Goal: Task Accomplishment & Management: Use online tool/utility

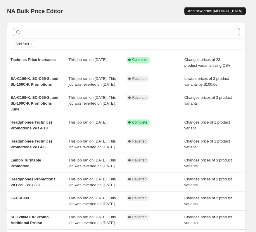
click at [225, 11] on span "Add new price [MEDICAL_DATA]" at bounding box center [215, 11] width 54 height 5
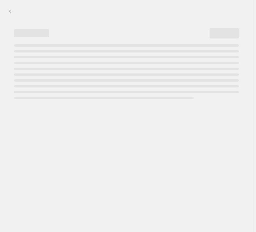
select select "percentage"
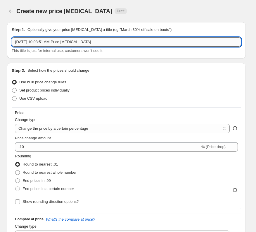
click at [148, 43] on input "[DATE] 10:08:51 AM Price [MEDICAL_DATA]" at bounding box center [126, 41] width 229 height 9
type input "Technics Price Increases"
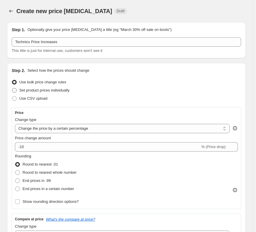
click at [48, 90] on span "Set product prices individually" at bounding box center [44, 90] width 50 height 4
click at [12, 88] on input "Set product prices individually" at bounding box center [12, 88] width 0 height 0
radio input "true"
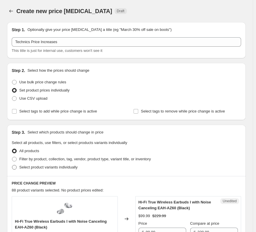
click at [60, 169] on span "Select product variants individually" at bounding box center [48, 167] width 58 height 4
click at [12, 165] on input "Select product variants individually" at bounding box center [12, 165] width 0 height 0
radio input "true"
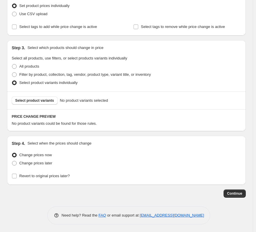
scroll to position [86, 0]
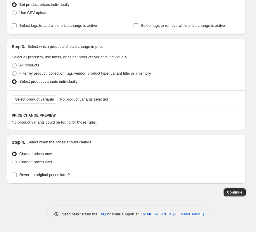
click at [33, 94] on div "Select product variants No product variants selected" at bounding box center [126, 99] width 238 height 18
click at [34, 101] on span "Select product variants" at bounding box center [34, 99] width 39 height 5
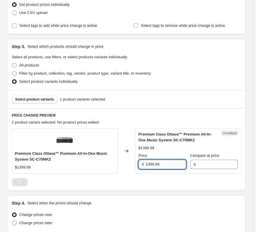
click at [168, 167] on input "1399.99" at bounding box center [166, 164] width 40 height 9
drag, startPoint x: 168, startPoint y: 167, endPoint x: 150, endPoint y: 166, distance: 18.1
click at [168, 167] on input "1399.99" at bounding box center [166, 164] width 40 height 9
type input "1399.99"
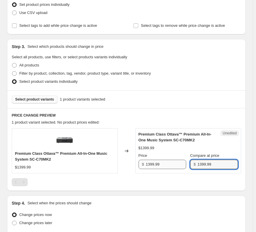
type input "1399.99"
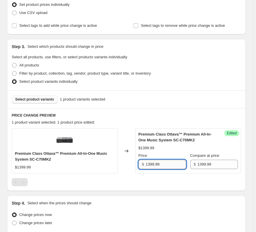
click at [162, 165] on input "1399.99" at bounding box center [166, 164] width 40 height 9
paste input ",299.99"
click at [163, 180] on div at bounding box center [126, 182] width 229 height 8
drag, startPoint x: 150, startPoint y: 165, endPoint x: 159, endPoint y: 177, distance: 15.2
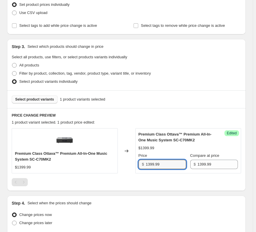
click at [152, 167] on input "1399.99" at bounding box center [166, 164] width 40 height 9
click at [159, 177] on div "Premium Class Ottava™ Premium All-In-One Music System SC-C70MK2 $1399.99 Change…" at bounding box center [126, 157] width 229 height 58
click at [148, 162] on input "1399.99" at bounding box center [166, 164] width 40 height 9
click at [150, 164] on input "1399.99" at bounding box center [166, 164] width 40 height 9
type input "1299.99"
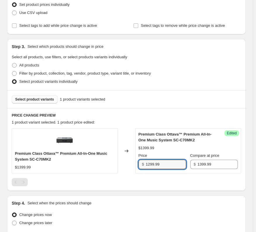
click at [152, 179] on div at bounding box center [126, 182] width 229 height 8
click at [35, 103] on button "Select product variants" at bounding box center [35, 99] width 46 height 8
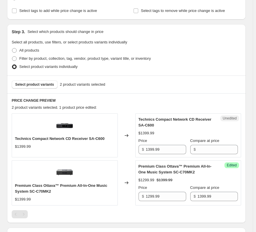
scroll to position [115, 0]
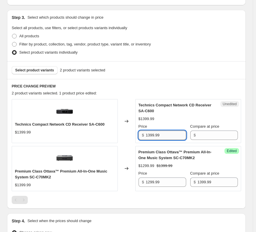
click at [156, 135] on input "1399.99" at bounding box center [166, 135] width 40 height 9
click at [166, 186] on input "1299.99" at bounding box center [166, 182] width 40 height 9
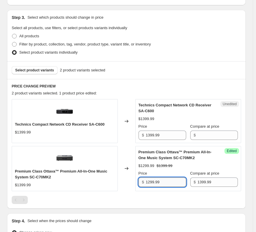
click at [166, 186] on input "1299.99" at bounding box center [166, 182] width 40 height 9
click at [158, 139] on input "1399.99" at bounding box center [166, 135] width 40 height 9
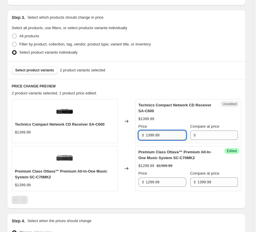
click at [158, 139] on input "1399.99" at bounding box center [166, 135] width 40 height 9
type input "1399.99"
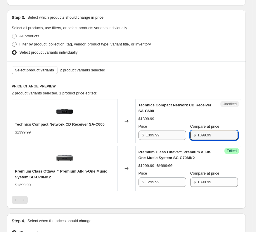
type input "1399.99"
click at [181, 135] on input "1399.99" at bounding box center [166, 135] width 40 height 9
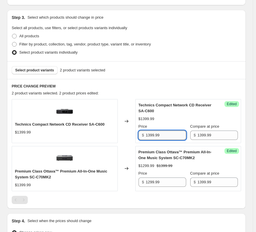
click at [180, 135] on input "1399.99" at bounding box center [166, 135] width 40 height 9
paste input "2"
type input "1399.99"
click at [223, 131] on input "1399.99" at bounding box center [217, 135] width 40 height 9
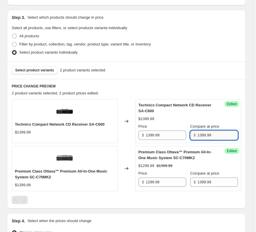
click at [223, 131] on input "1399.99" at bounding box center [217, 135] width 40 height 9
click at [207, 135] on input "1399.99" at bounding box center [217, 135] width 40 height 9
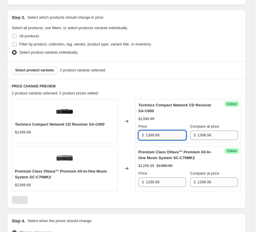
click at [156, 135] on input "1399.99" at bounding box center [166, 135] width 40 height 9
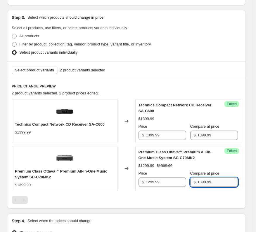
click at [205, 182] on input "1399.99" at bounding box center [217, 182] width 40 height 9
click at [171, 182] on input "1299.99" at bounding box center [166, 182] width 40 height 9
click at [205, 128] on span "Compare at price" at bounding box center [204, 126] width 29 height 4
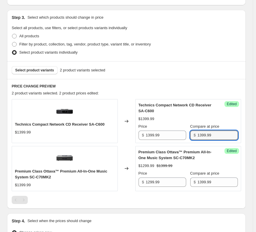
click at [205, 131] on input "1399.99" at bounding box center [217, 135] width 40 height 9
click at [204, 130] on div "Compare at price $ 1399.99" at bounding box center [214, 132] width 48 height 16
click at [205, 132] on input "1399.99" at bounding box center [217, 135] width 40 height 9
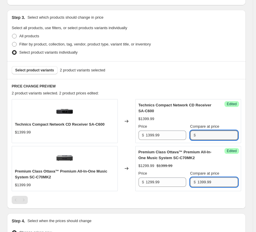
click at [223, 183] on input "1399.99" at bounding box center [217, 182] width 40 height 9
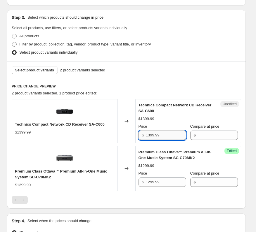
click at [165, 136] on input "1399.99" at bounding box center [166, 135] width 40 height 9
drag, startPoint x: 162, startPoint y: 171, endPoint x: 165, endPoint y: 178, distance: 7.2
click at [163, 176] on div "Price" at bounding box center [162, 174] width 48 height 6
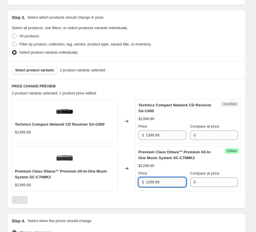
click at [165, 181] on input "1299.99" at bounding box center [166, 182] width 40 height 9
click at [159, 136] on input "1399.99" at bounding box center [166, 135] width 40 height 9
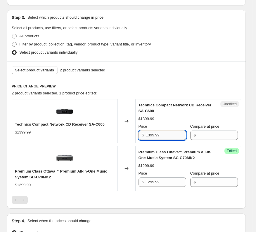
click at [159, 136] on input "1399.99" at bounding box center [166, 135] width 40 height 9
paste input "2"
type input "1299.99"
click at [165, 120] on div "$1399.99" at bounding box center [188, 119] width 100 height 6
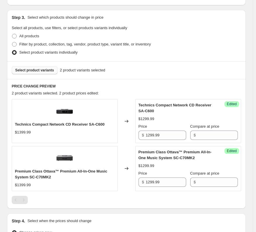
click at [48, 67] on button "Select product variants" at bounding box center [35, 70] width 46 height 8
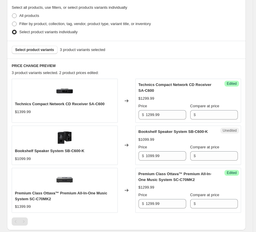
scroll to position [173, 0]
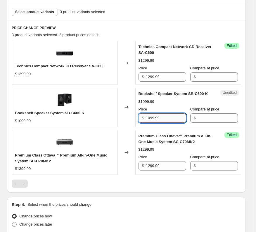
click at [154, 115] on input "1099.99" at bounding box center [166, 118] width 40 height 9
click at [149, 118] on input "1099.99" at bounding box center [166, 118] width 40 height 9
click at [151, 119] on input "1099.99" at bounding box center [166, 118] width 40 height 9
type input "1499.99"
click at [122, 26] on h6 "PRICE CHANGE PREVIEW" at bounding box center [126, 28] width 229 height 5
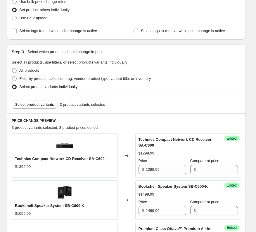
scroll to position [57, 0]
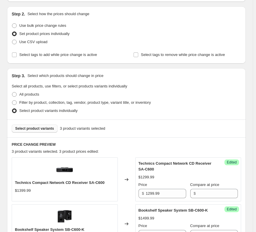
click at [36, 130] on span "Select product variants" at bounding box center [34, 128] width 39 height 5
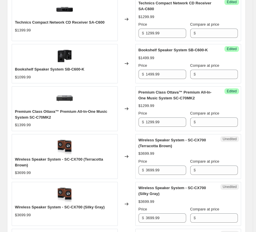
scroll to position [232, 0]
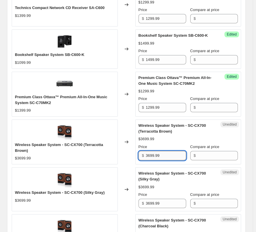
click at [153, 156] on input "3699.99" at bounding box center [166, 155] width 40 height 9
click at [151, 157] on input "3699.99" at bounding box center [166, 155] width 40 height 9
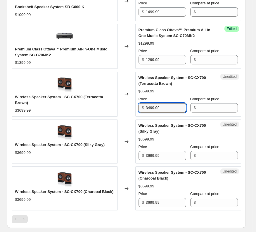
scroll to position [290, 0]
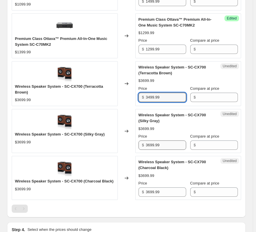
type input "3499.99"
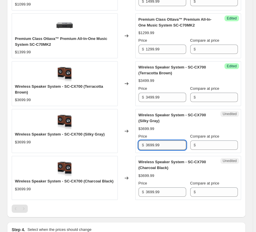
click at [168, 146] on input "3699.99" at bounding box center [166, 145] width 40 height 9
paste input "4"
type input "3499.99"
click at [161, 195] on input "3699.99" at bounding box center [166, 192] width 40 height 9
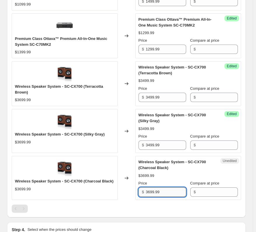
click at [161, 195] on input "3699.99" at bounding box center [166, 192] width 40 height 9
paste input "4"
type input "3499.99"
click at [161, 205] on div at bounding box center [126, 209] width 229 height 8
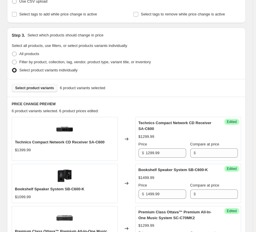
scroll to position [86, 0]
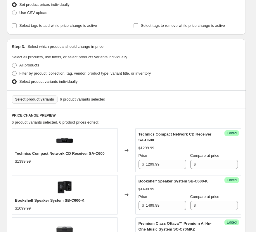
click at [39, 100] on span "Select product variants" at bounding box center [34, 99] width 39 height 5
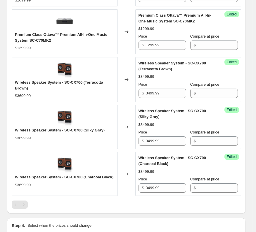
scroll to position [232, 0]
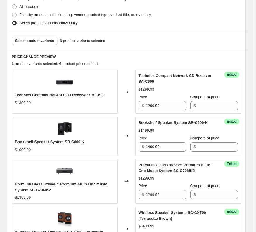
scroll to position [144, 0]
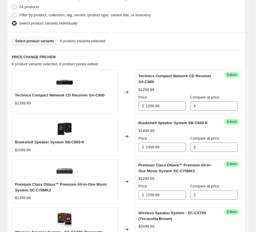
click at [32, 41] on span "Select product variants" at bounding box center [34, 41] width 39 height 5
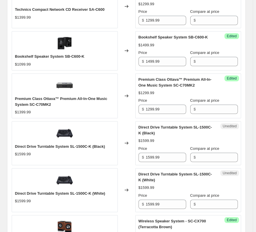
scroll to position [232, 0]
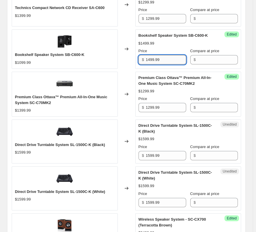
click at [157, 60] on input "1499.99" at bounding box center [166, 59] width 40 height 9
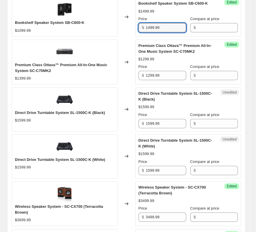
scroll to position [290, 0]
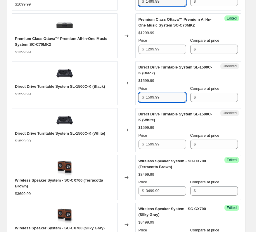
click at [163, 97] on input "1599.99" at bounding box center [166, 97] width 40 height 9
paste input "4"
type input "1499.99"
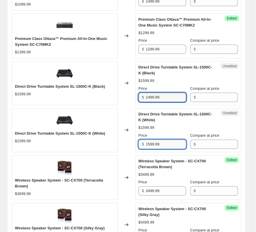
click at [167, 145] on input "1599.99" at bounding box center [166, 144] width 40 height 9
click at [167, 146] on input "1599.99" at bounding box center [166, 144] width 40 height 9
paste input "4"
type input "1499.99"
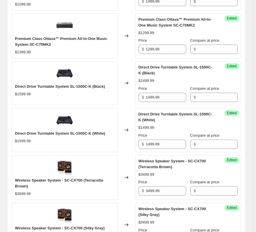
click at [171, 127] on div "$1499.99" at bounding box center [188, 128] width 100 height 6
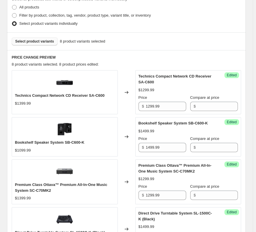
scroll to position [57, 0]
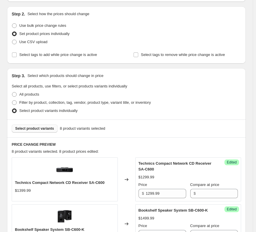
click at [41, 129] on span "Select product variants" at bounding box center [34, 128] width 39 height 5
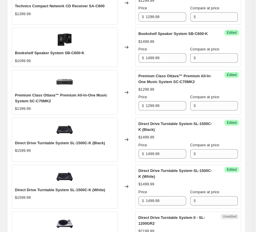
scroll to position [348, 0]
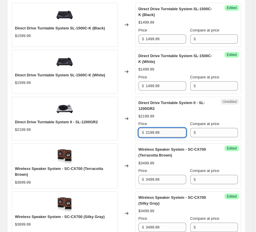
click at [151, 132] on input "2199.99" at bounding box center [166, 132] width 40 height 9
type input "2499.99"
click at [189, 119] on div "$2199.99" at bounding box center [188, 117] width 100 height 6
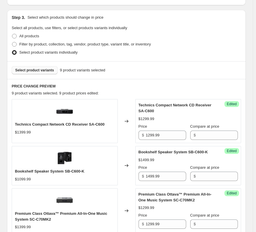
scroll to position [57, 0]
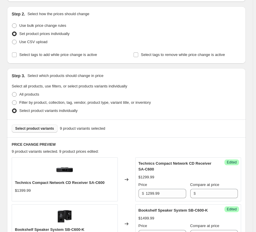
click at [32, 128] on span "Select product variants" at bounding box center [34, 128] width 39 height 5
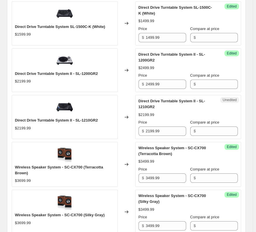
scroll to position [407, 0]
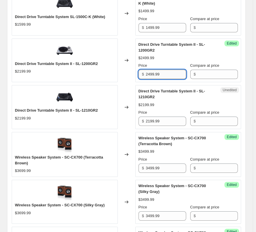
click at [168, 74] on input "2499.99" at bounding box center [166, 74] width 40 height 9
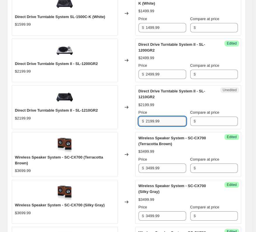
click at [166, 124] on input "2199.99" at bounding box center [166, 121] width 40 height 9
paste input "4"
type input "2499.99"
click at [181, 107] on div "$2199.99" at bounding box center [188, 105] width 100 height 6
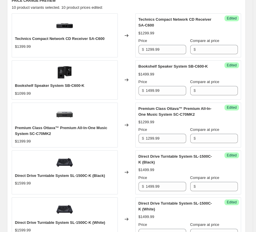
scroll to position [144, 0]
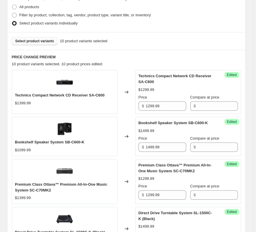
click at [44, 41] on span "Select product variants" at bounding box center [34, 41] width 39 height 5
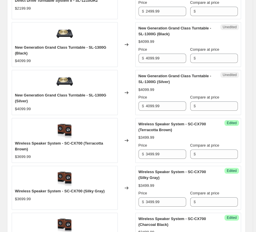
scroll to position [494, 0]
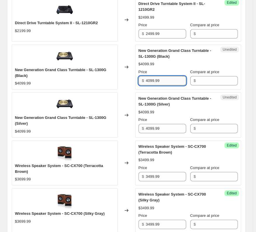
click at [175, 76] on input "4099.99" at bounding box center [166, 80] width 40 height 9
paste input "3,999.99"
type input "4099.99"
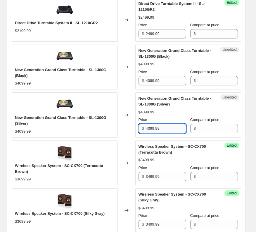
click at [159, 130] on input "4099.99" at bounding box center [166, 128] width 40 height 9
paste input "3,999.99"
type input "4099.99"
click at [168, 117] on div "New Generation Grand Class Turntable - SL-1300G (Silver) $4099.99 Price $ 4099.…" at bounding box center [188, 115] width 100 height 38
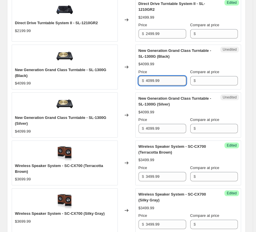
click at [163, 84] on input "4099.99" at bounding box center [166, 80] width 40 height 9
type input "3999.99"
click at [172, 124] on div "Price $ 4099.99" at bounding box center [162, 125] width 48 height 16
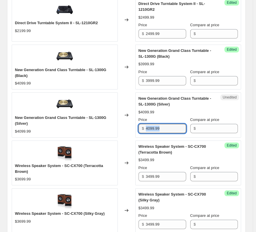
click at [172, 124] on div "Price $ 4099.99" at bounding box center [162, 125] width 48 height 16
click at [180, 105] on div "New Generation Grand Class Turntable - SL-1300G (Silver)" at bounding box center [176, 102] width 76 height 12
click at [170, 131] on input "4099.99" at bounding box center [166, 128] width 40 height 9
paste input "39"
type input "3999.99"
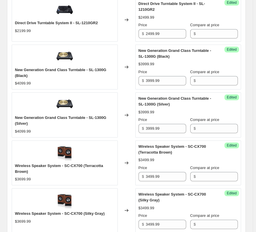
click at [169, 75] on div "Price $ 3999.99" at bounding box center [162, 77] width 48 height 16
click at [188, 116] on div "New Generation Grand Class Turntable - SL-1300G (Silver) $3999.99 Price $ 3999.…" at bounding box center [188, 115] width 100 height 38
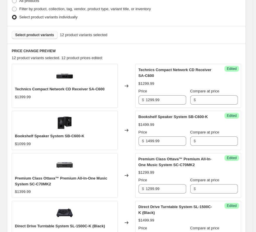
scroll to position [86, 0]
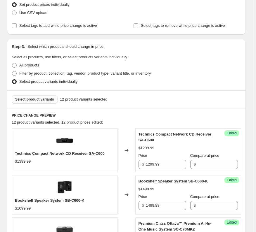
click at [42, 97] on span "Select product variants" at bounding box center [34, 99] width 39 height 5
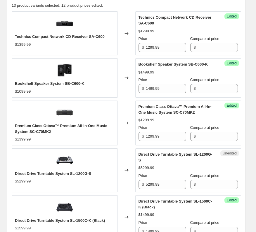
scroll to position [290, 0]
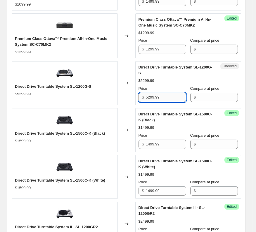
click at [160, 93] on input "5299.99" at bounding box center [166, 97] width 40 height 9
paste input "text"
click at [159, 93] on input "5299.99" at bounding box center [166, 97] width 40 height 9
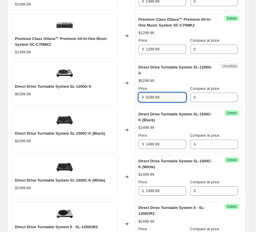
paste input "4,999.99"
click at [149, 93] on input "4,999.99" at bounding box center [166, 97] width 40 height 9
click at [160, 108] on div "Success Edited Direct Drive Turntable System SL-1500C-K (Black) $1499.99 Price …" at bounding box center [188, 130] width 106 height 44
click at [167, 93] on input "5299.99" at bounding box center [166, 97] width 40 height 9
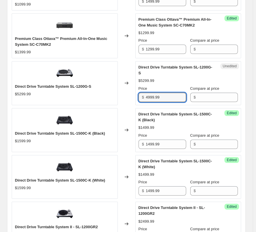
type input "4999.99"
click at [169, 118] on div "Direct Drive Turntable System SL-1500C-K (Black)" at bounding box center [176, 117] width 76 height 12
click at [126, 113] on div "Changed to" at bounding box center [127, 130] width 18 height 44
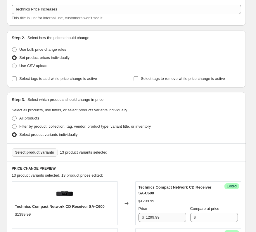
scroll to position [27, 0]
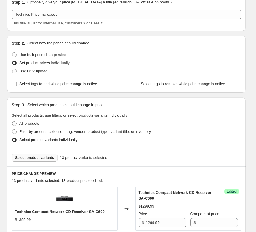
click at [42, 157] on span "Select product variants" at bounding box center [34, 158] width 39 height 5
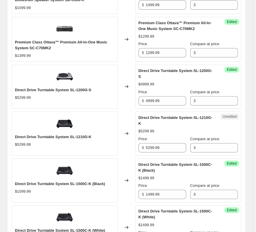
scroll to position [319, 0]
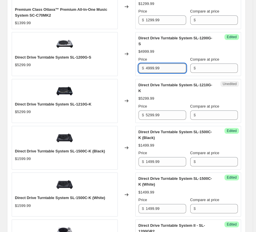
click at [165, 64] on input "4999.99" at bounding box center [166, 68] width 40 height 9
click at [172, 83] on div "Direct Drive Turntable System SL-1210G-K" at bounding box center [176, 88] width 76 height 12
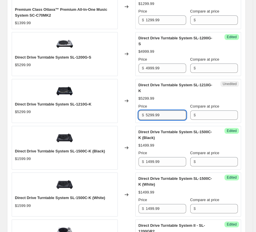
click at [171, 111] on input "5299.99" at bounding box center [166, 115] width 40 height 9
paste input "49"
type input "4999.99"
click at [175, 126] on div "Success Edited Direct Drive Turntable System SL-1500C-K (Black) $1499.99 Price …" at bounding box center [188, 148] width 106 height 44
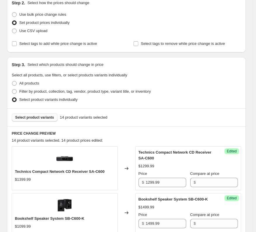
scroll to position [57, 0]
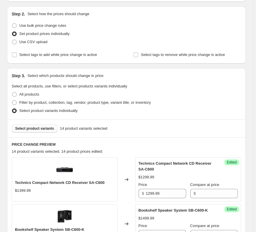
click at [34, 127] on span "Select product variants" at bounding box center [34, 128] width 39 height 5
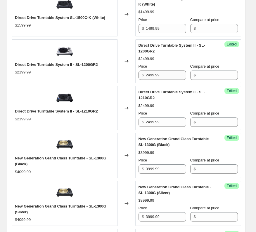
scroll to position [640, 0]
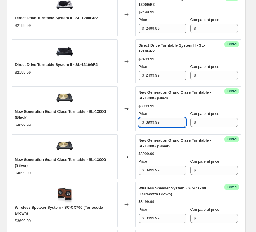
click at [166, 118] on input "3999.99" at bounding box center [166, 122] width 40 height 9
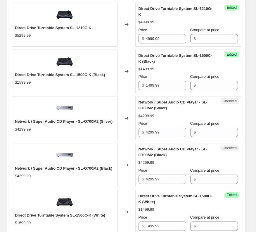
scroll to position [401, 0]
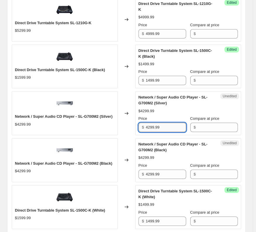
click at [165, 123] on input "4299.99" at bounding box center [166, 127] width 40 height 9
paste input "39"
type input "3999.99"
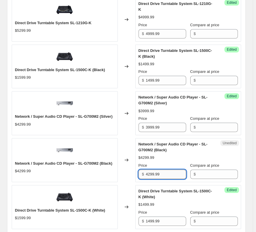
click at [163, 170] on input "4299.99" at bounding box center [166, 174] width 40 height 9
paste input "39"
type input "3999.99"
click at [173, 153] on div "Network / Super Audio CD Player - SL-G700M2 (Black) $4299.99 Price $ 3999.99 Co…" at bounding box center [188, 161] width 100 height 38
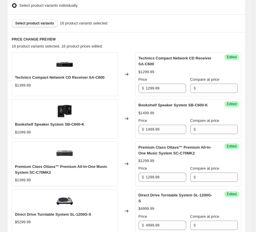
scroll to position [109, 0]
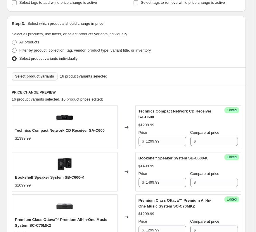
click at [47, 74] on span "Select product variants" at bounding box center [34, 76] width 39 height 5
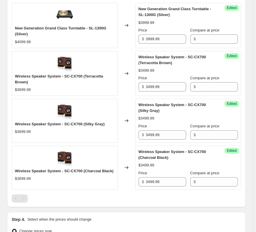
scroll to position [868, 0]
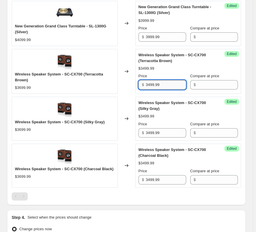
click at [175, 80] on input "3499.99" at bounding box center [166, 84] width 40 height 9
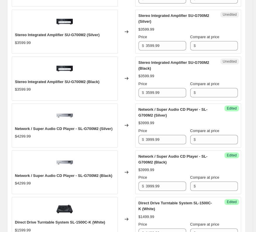
scroll to position [430, 0]
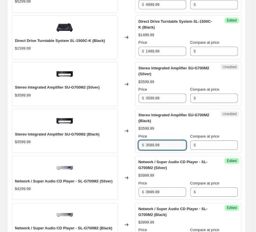
click at [163, 141] on input "3599.99" at bounding box center [166, 145] width 40 height 9
paste input "4"
type input "3499.99"
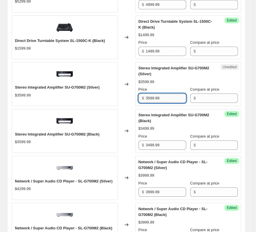
click at [165, 94] on input "3599.99" at bounding box center [166, 98] width 40 height 9
click at [166, 94] on input "3599.99" at bounding box center [166, 98] width 40 height 9
paste input "4"
type input "3499.99"
click at [166, 99] on div "Technics Compact Network CD Receiver SA-C600 $1399.99 Changed to Success Edited…" at bounding box center [126, 204] width 229 height 841
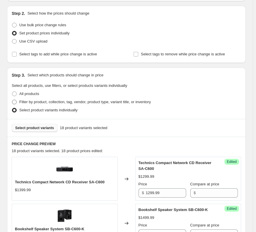
scroll to position [50, 0]
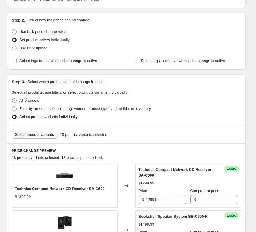
click at [43, 135] on span "Select product variants" at bounding box center [34, 135] width 39 height 5
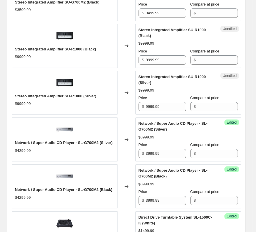
scroll to position [488, 0]
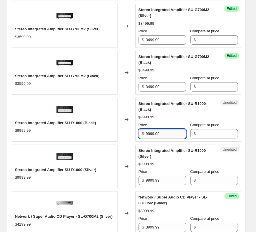
click at [165, 129] on input "9999.99" at bounding box center [166, 133] width 40 height 9
type input "11,999.99"
type input "9999.99"
click at [165, 176] on input "9999.99" at bounding box center [166, 180] width 40 height 9
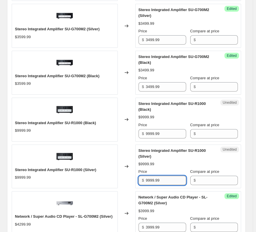
click at [165, 176] on input "9999.99" at bounding box center [166, 180] width 40 height 9
paste input "11,"
type input "9999.99"
click at [168, 161] on div "$9999.99" at bounding box center [188, 164] width 100 height 6
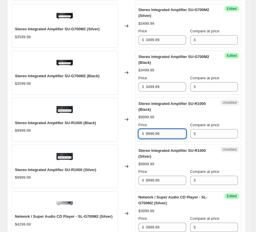
click at [170, 129] on input "9999.99" at bounding box center [166, 133] width 40 height 9
click at [180, 148] on div "Stereo Integrated Amplifier SU-R1000 (Silver)" at bounding box center [176, 154] width 76 height 12
click at [171, 129] on input "9999.99" at bounding box center [166, 133] width 40 height 9
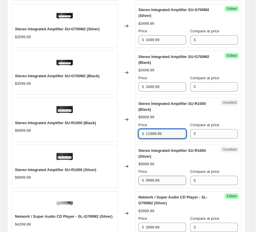
type input "11999.99"
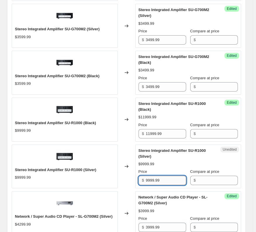
click at [160, 176] on input "9999.99" at bounding box center [166, 180] width 40 height 9
click at [163, 176] on input "9999.99" at bounding box center [166, 180] width 40 height 9
paste input "11"
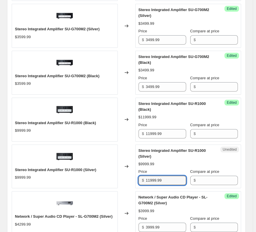
type input "11999.99"
click at [175, 161] on div "$11999.99" at bounding box center [188, 164] width 100 height 6
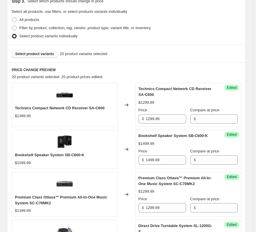
scroll to position [50, 0]
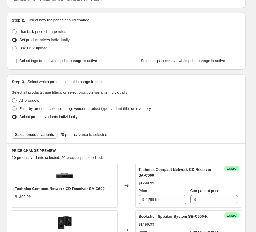
click at [42, 138] on button "Select product variants" at bounding box center [35, 135] width 46 height 8
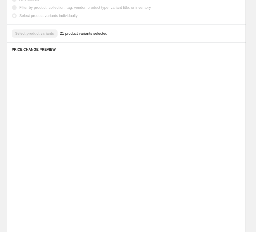
scroll to position [167, 0]
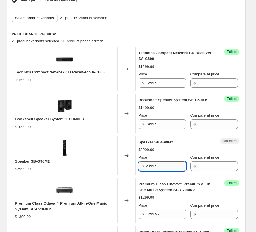
click at [151, 165] on input "2999.99" at bounding box center [166, 166] width 40 height 9
click at [150, 167] on input "2999.99" at bounding box center [166, 166] width 40 height 9
click at [149, 168] on input "2999.99" at bounding box center [166, 166] width 40 height 9
type input "3999.99"
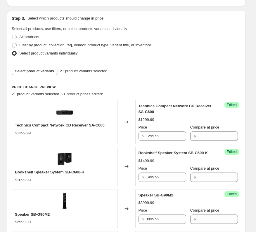
scroll to position [21, 0]
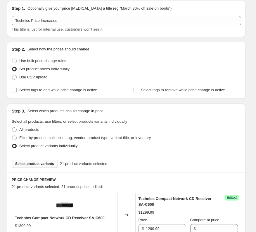
click at [35, 165] on span "Select product variants" at bounding box center [34, 164] width 39 height 5
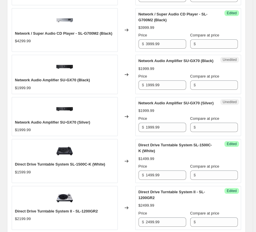
scroll to position [751, 0]
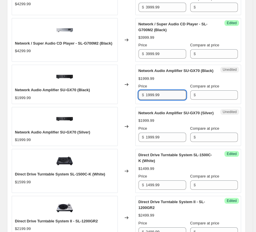
click at [156, 90] on input "1999.99" at bounding box center [166, 94] width 40 height 9
type input "2499.99"
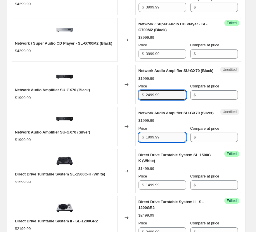
click at [168, 133] on input "1999.99" at bounding box center [166, 137] width 40 height 9
paste input "24"
type input "2499.99"
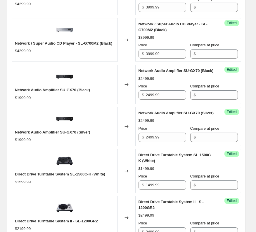
click at [175, 118] on div "$2499.99" at bounding box center [188, 121] width 100 height 6
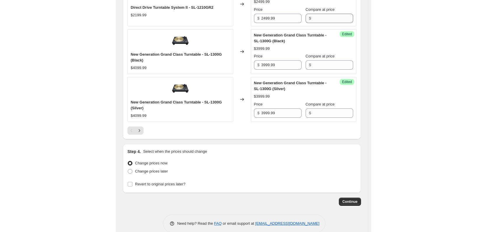
scroll to position [967, 0]
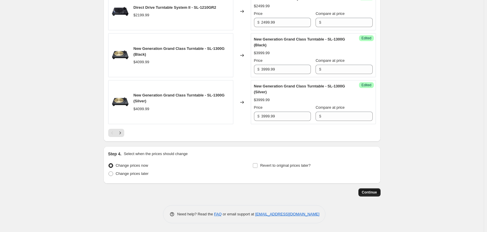
click at [237, 193] on span "Continue" at bounding box center [369, 192] width 15 height 5
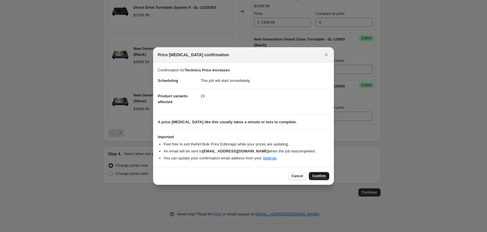
click at [237, 175] on span "Confirm" at bounding box center [319, 176] width 13 height 5
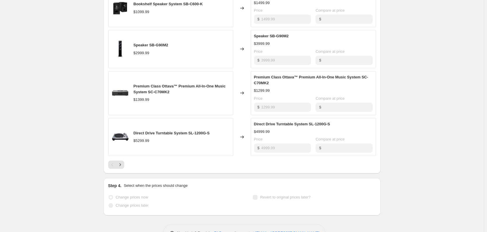
scroll to position [341, 0]
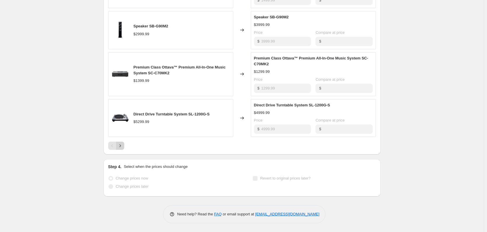
click at [122, 148] on icon "Next" at bounding box center [120, 146] width 6 height 6
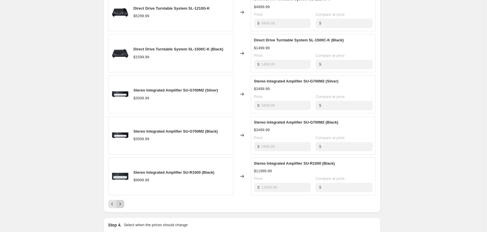
scroll to position [335, 0]
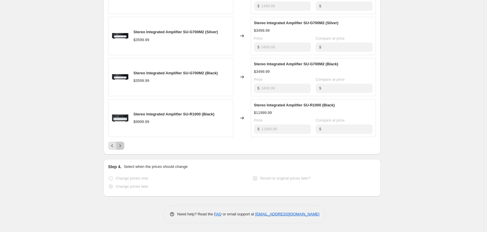
click at [122, 148] on icon "Next" at bounding box center [120, 146] width 6 height 6
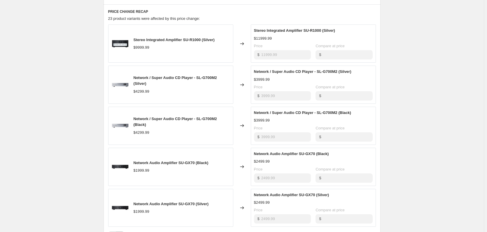
scroll to position [306, 0]
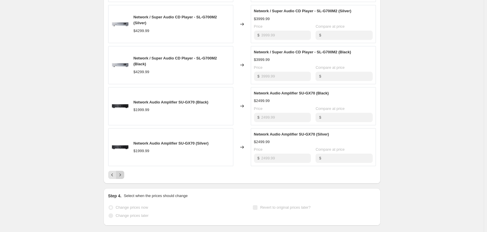
click at [123, 173] on icon "Next" at bounding box center [120, 175] width 6 height 6
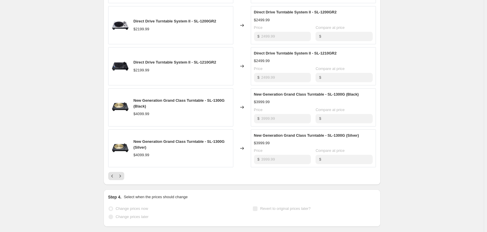
scroll to position [335, 0]
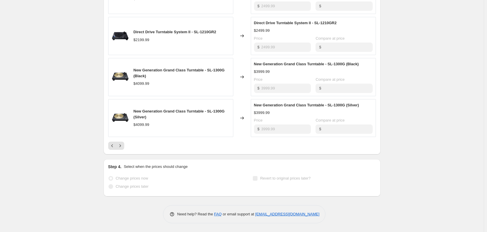
click at [121, 151] on div "PRICE CHANGE RECAP 23 product variants were affected by this price change: Dire…" at bounding box center [242, 34] width 277 height 240
click at [121, 150] on button "Next" at bounding box center [120, 146] width 8 height 8
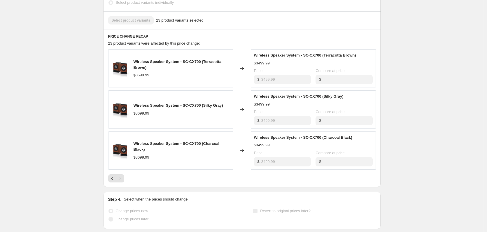
scroll to position [136, 0]
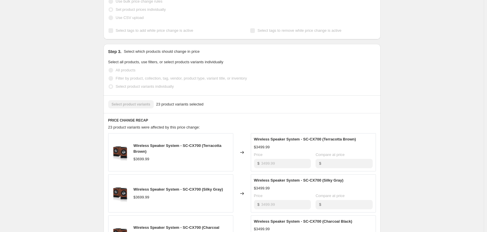
drag, startPoint x: 449, startPoint y: 72, endPoint x: 463, endPoint y: 51, distance: 25.6
click at [237, 72] on div "Technics Price Increases. This page is ready Technics Price Increases Success C…" at bounding box center [242, 106] width 484 height 485
